Goal: Task Accomplishment & Management: Complete application form

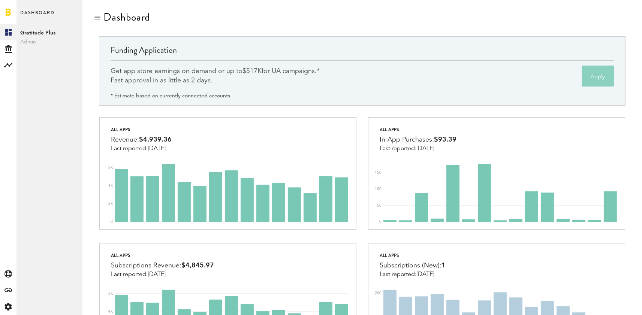
click at [597, 74] on button "Apply" at bounding box center [597, 76] width 32 height 21
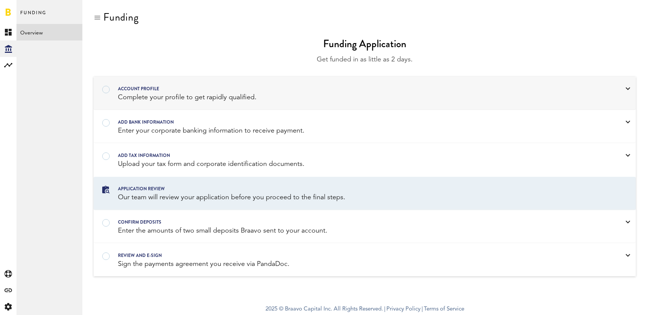
click at [313, 108] on div "Account profile Complete your profile to get rapidly qualified." at bounding box center [365, 93] width 542 height 33
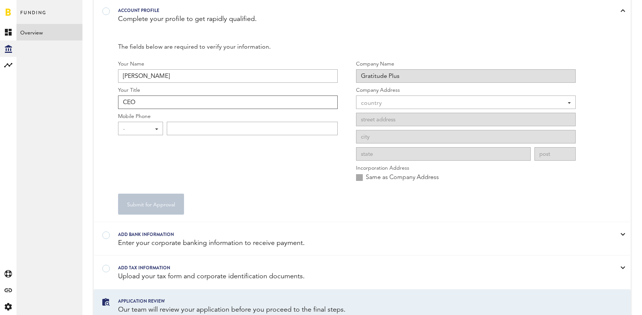
scroll to position [79, 0]
type input "CEO"
click at [131, 126] on div "-" at bounding box center [137, 128] width 28 height 13
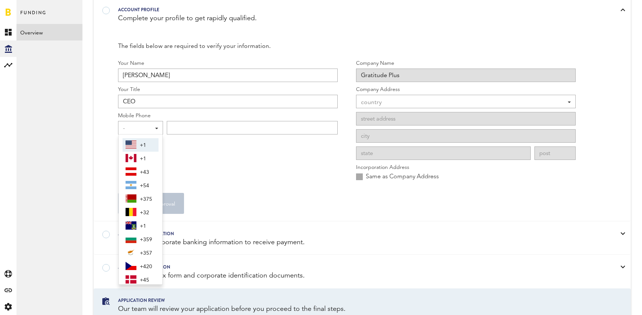
scroll to position [0, 0]
click at [132, 145] on img at bounding box center [130, 144] width 11 height 9
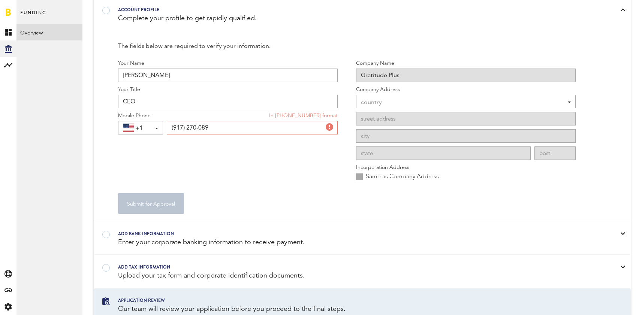
type input "[PHONE_NUMBER]"
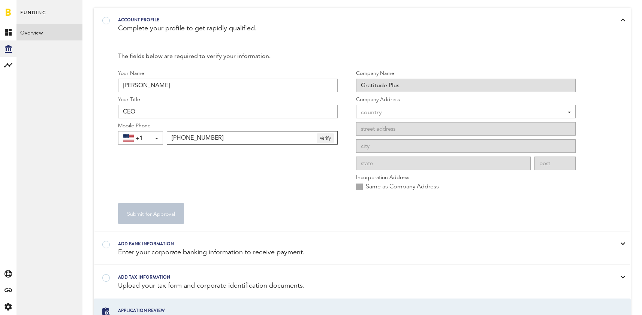
scroll to position [69, 0]
click at [379, 112] on div "country" at bounding box center [462, 112] width 202 height 13
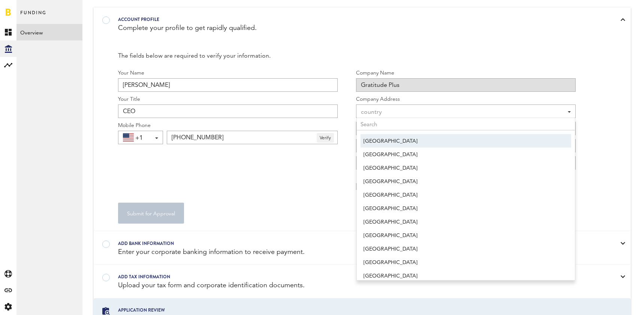
click at [376, 140] on span "[GEOGRAPHIC_DATA]" at bounding box center [465, 141] width 205 height 13
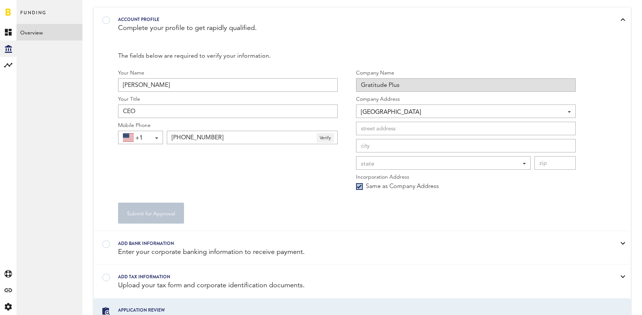
click at [372, 183] on label "Same as Company Address" at bounding box center [397, 186] width 83 height 8
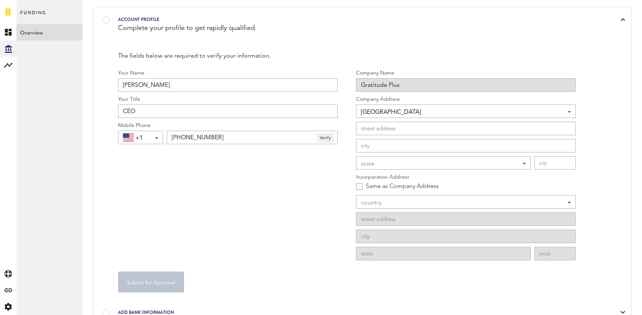
click at [372, 183] on label "Same as Company Address" at bounding box center [397, 186] width 83 height 8
checkbox input "true"
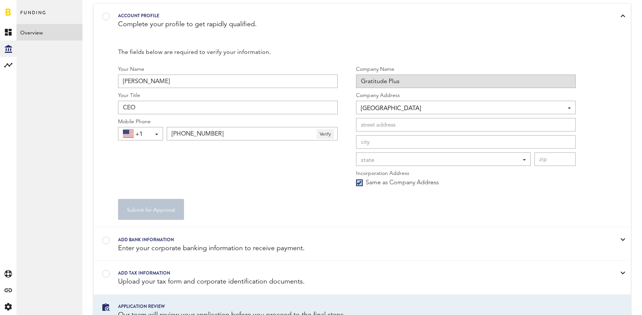
scroll to position [73, 0]
type input "[STREET_ADDRESS][PERSON_NAME]"
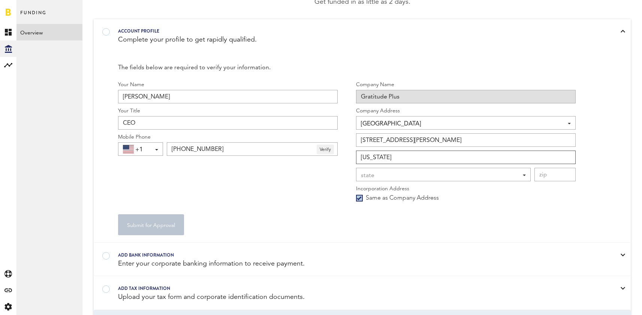
scroll to position [58, 0]
type input "[US_STATE]"
click at [433, 179] on span "[US_STATE]" at bounding box center [439, 175] width 157 height 13
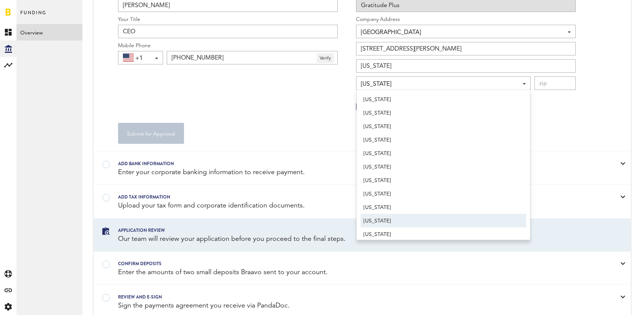
scroll to position [355, 0]
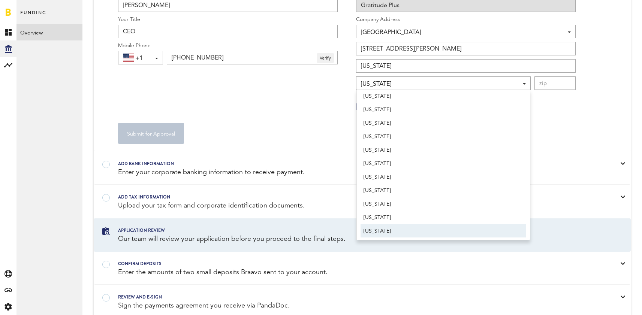
click at [405, 227] on span "[US_STATE]" at bounding box center [443, 231] width 160 height 13
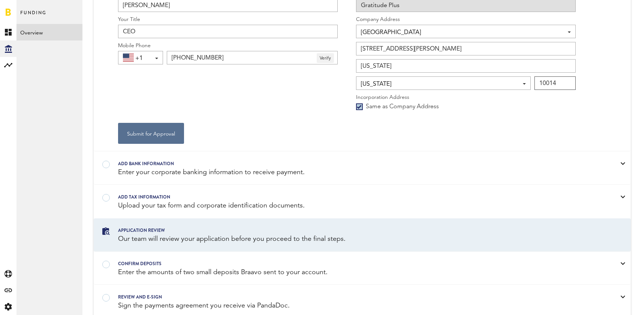
type input "10014"
click at [387, 108] on label "Same as Company Address" at bounding box center [397, 107] width 83 height 8
checkbox input "false"
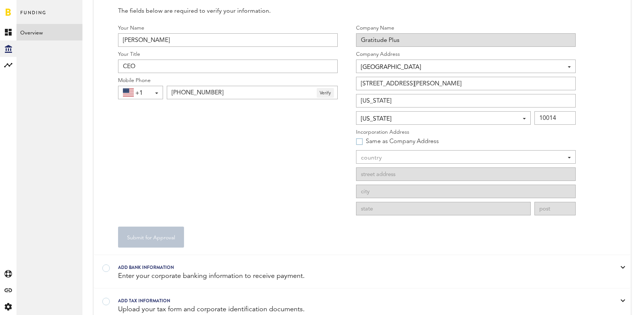
scroll to position [114, 0]
click at [378, 159] on div "country" at bounding box center [462, 158] width 202 height 13
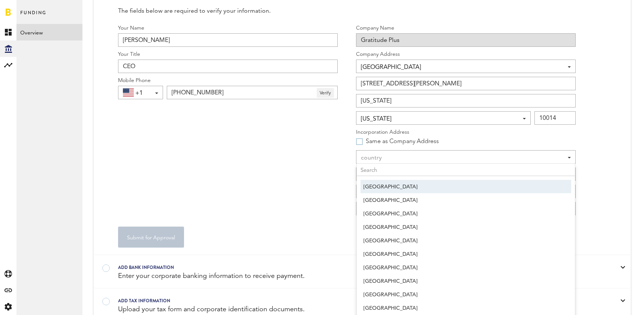
click at [378, 185] on span "[GEOGRAPHIC_DATA]" at bounding box center [465, 187] width 205 height 13
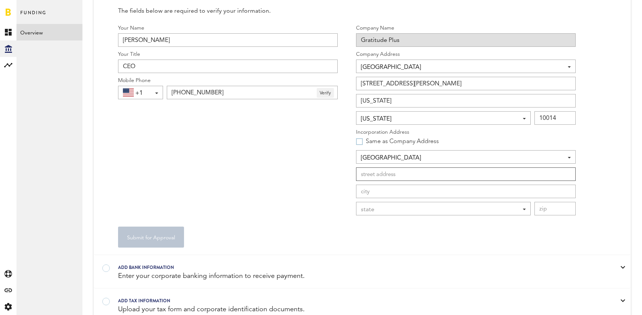
paste input "[STREET_ADDRESS]"
type input "[STREET_ADDRESS]"
paste input "[GEOGRAPHIC_DATA]"
type input "[GEOGRAPHIC_DATA]"
click at [391, 210] on div "state" at bounding box center [439, 209] width 157 height 13
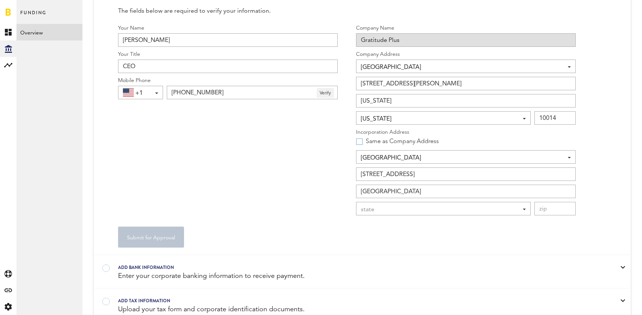
scroll to position [247, 0]
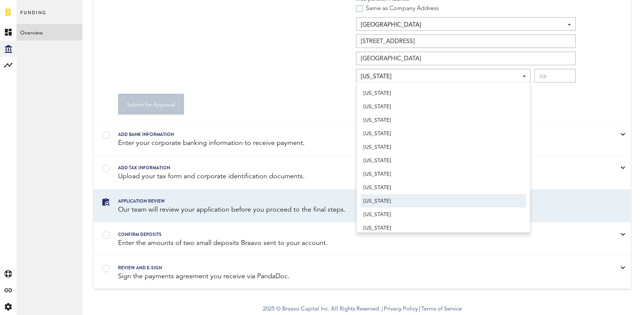
click at [392, 204] on span "[US_STATE]" at bounding box center [443, 201] width 160 height 13
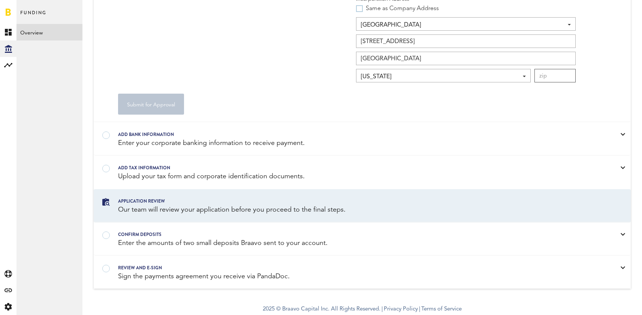
paste input "19709"
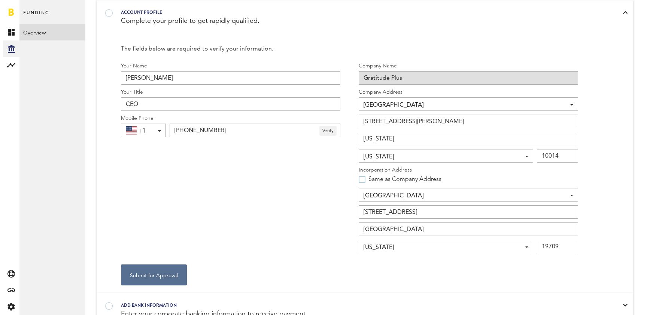
scroll to position [69, 0]
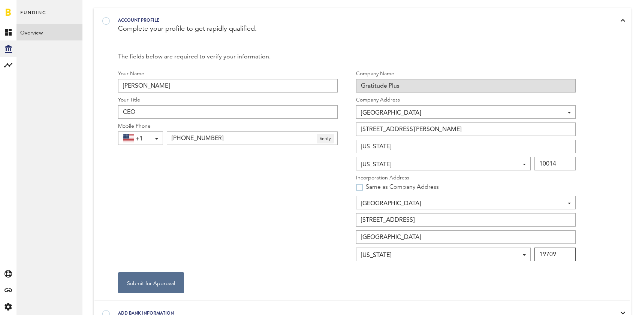
type input "19709"
click at [443, 127] on input "[STREET_ADDRESS][PERSON_NAME]" at bounding box center [466, 128] width 220 height 13
type input "[STREET_ADDRESS][PERSON_NAME]"
click at [143, 284] on button "Submit for Approval" at bounding box center [151, 282] width 66 height 21
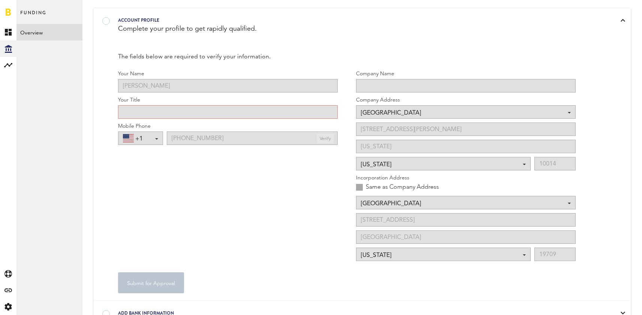
type input "CEO"
type input "Gratitude Plus"
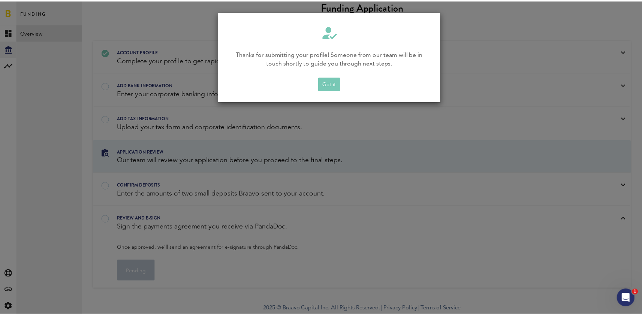
scroll to position [0, 0]
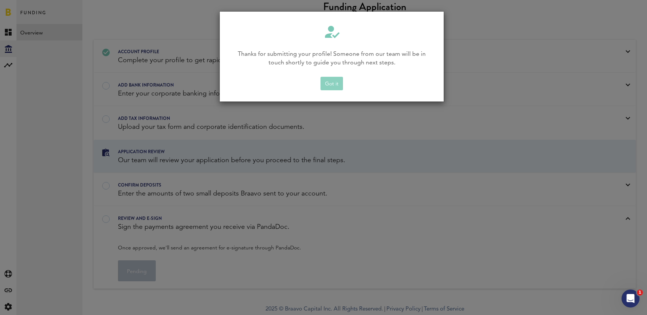
click at [333, 81] on button "Got it" at bounding box center [332, 83] width 22 height 13
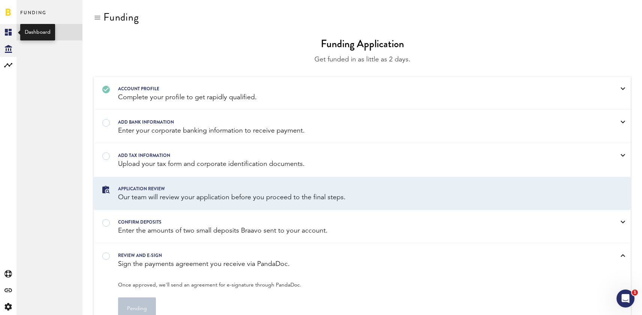
click at [10, 35] on icon at bounding box center [8, 32] width 7 height 7
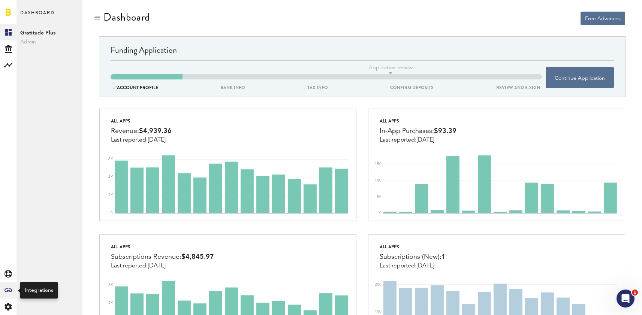
click at [8, 290] on icon "Created with Sketch." at bounding box center [7, 290] width 7 height 4
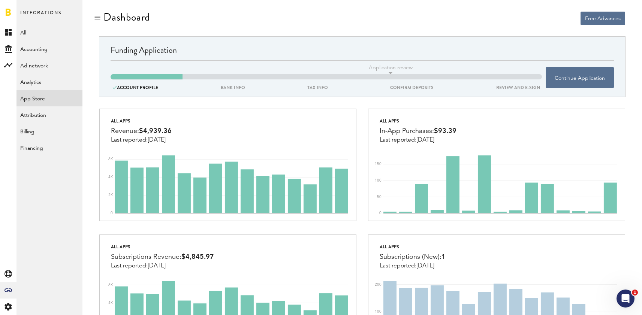
click at [56, 97] on link "App Store" at bounding box center [49, 98] width 66 height 16
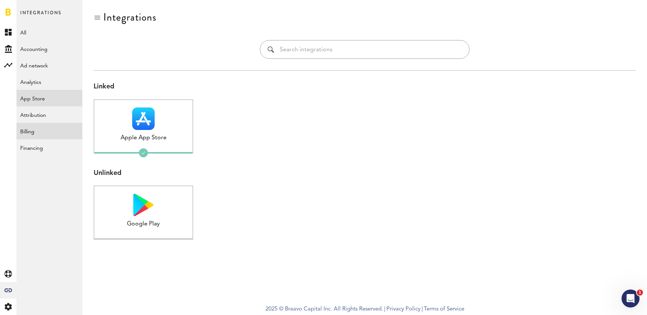
click at [40, 130] on link "Billing" at bounding box center [49, 131] width 66 height 16
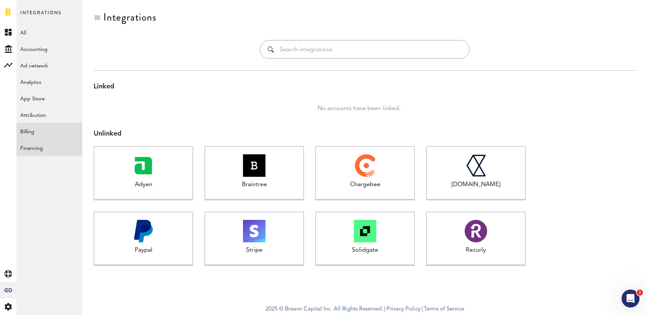
click at [39, 145] on link "Financing" at bounding box center [49, 147] width 66 height 16
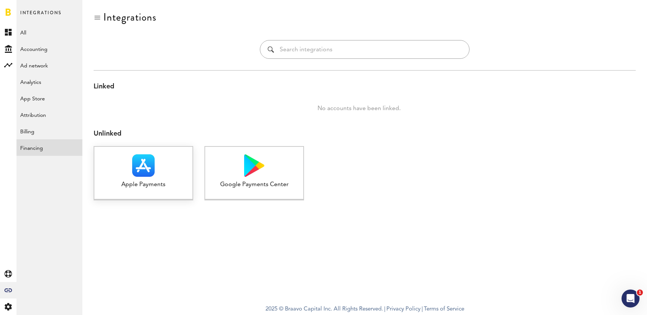
click at [150, 171] on img at bounding box center [143, 165] width 22 height 22
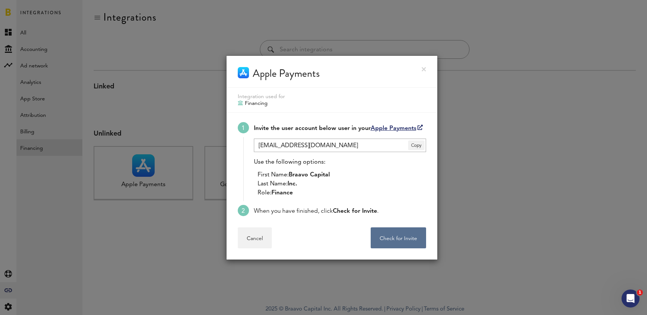
click at [403, 130] on link "Apple Payments" at bounding box center [397, 128] width 52 height 6
click at [292, 175] on span "Braavo Capital" at bounding box center [309, 175] width 41 height 6
drag, startPoint x: 291, startPoint y: 174, endPoint x: 367, endPoint y: 175, distance: 76.0
click at [367, 175] on li "First Name: Braavo Capital" at bounding box center [342, 174] width 169 height 9
copy li "Braavo Capital"
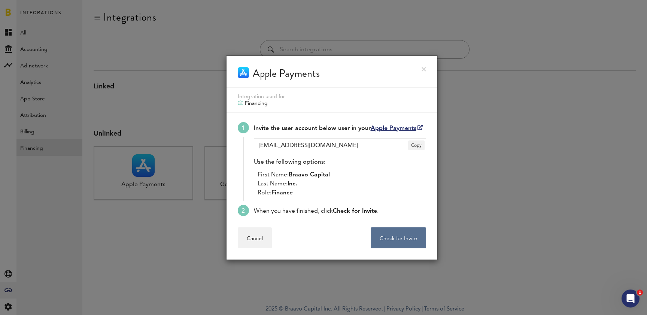
drag, startPoint x: 289, startPoint y: 183, endPoint x: 336, endPoint y: 183, distance: 46.8
click at [336, 183] on li "Last Name: Inc." at bounding box center [342, 183] width 169 height 9
copy li "Inc."
click at [412, 144] on span "Copy" at bounding box center [416, 145] width 16 height 10
click at [401, 233] on button "Check for Invite . . ." at bounding box center [398, 237] width 55 height 21
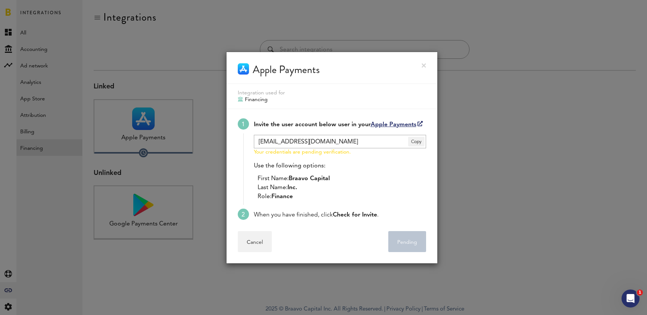
click at [424, 62] on div "Apple Payments" at bounding box center [332, 68] width 211 height 32
click at [424, 63] on div "Apple Payments" at bounding box center [332, 68] width 211 height 32
click at [423, 64] on link at bounding box center [424, 65] width 4 height 4
